Goal: Task Accomplishment & Management: Complete application form

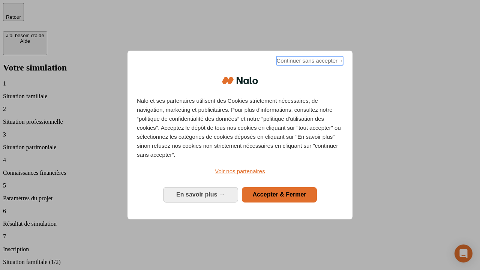
click at [309, 62] on span "Continuer sans accepter →" at bounding box center [309, 60] width 67 height 9
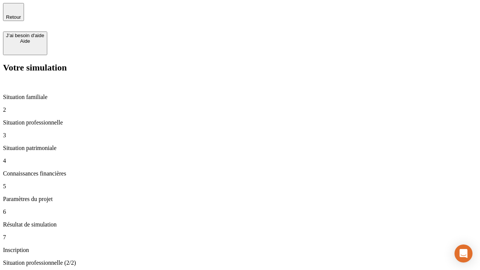
type input "70 000"
type input "1 000"
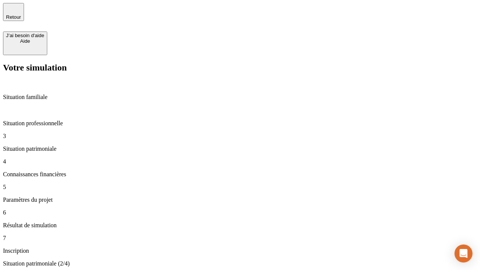
type input "800"
type input "6"
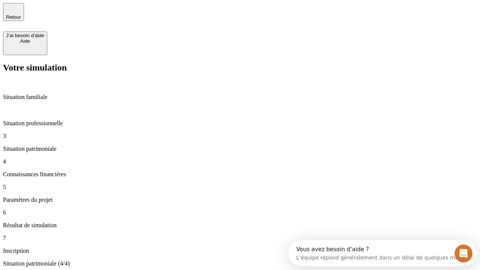
type input "400"
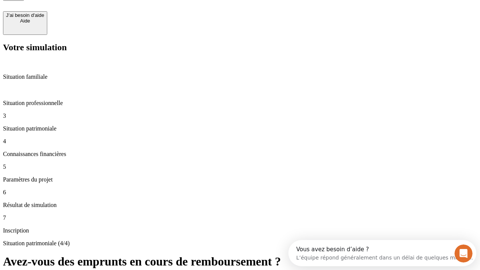
type input "3"
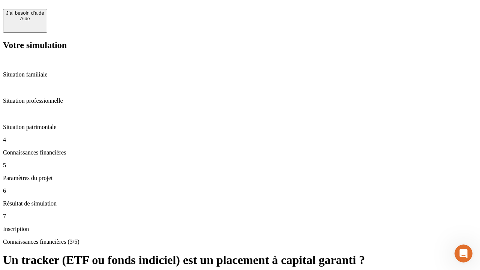
scroll to position [16, 0]
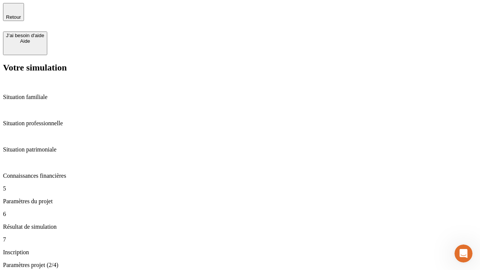
type input "35"
type input "500"
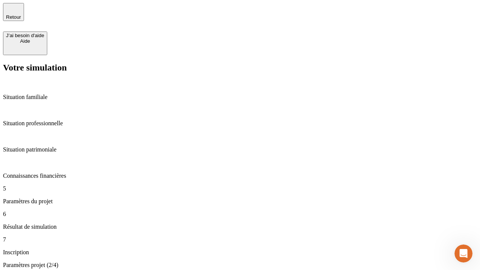
type input "640"
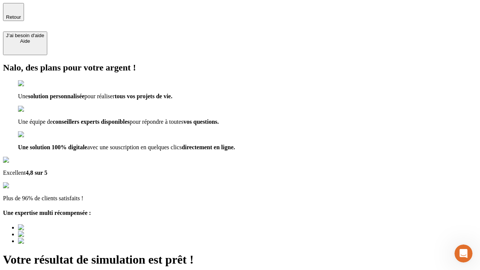
scroll to position [2, 0]
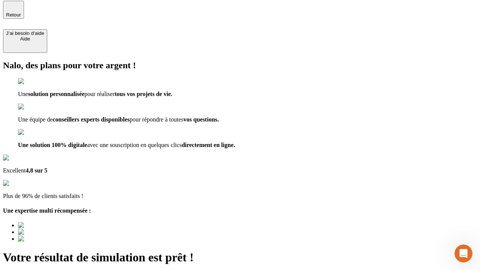
type input "[EMAIL_ADDRESS][DOMAIN_NAME]"
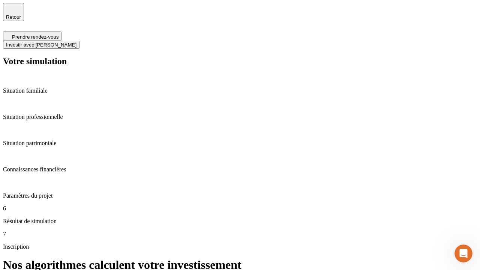
scroll to position [3, 0]
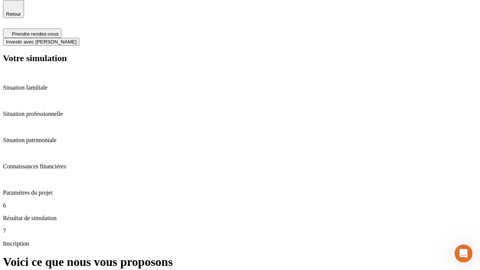
click at [76, 39] on span "Investir avec [PERSON_NAME]" at bounding box center [41, 42] width 70 height 6
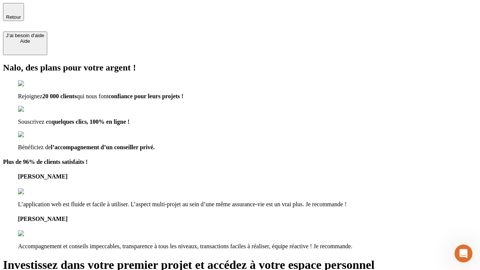
type input "abc"
